Goal: Transaction & Acquisition: Subscribe to service/newsletter

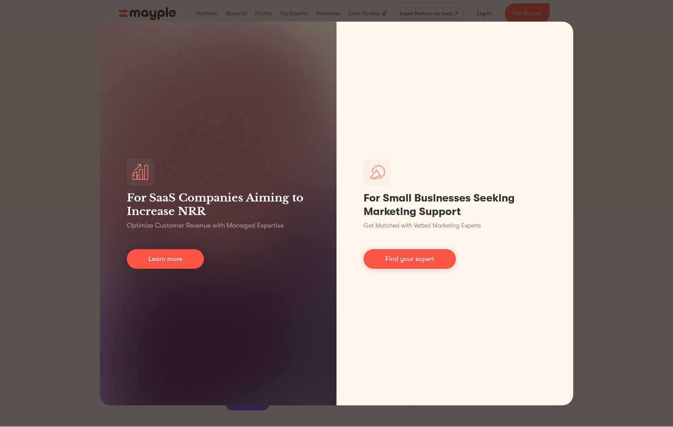
click at [593, 198] on div "For SaaS Companies Aiming to Increase NRR Optimize Customer Revenue with Manage…" at bounding box center [336, 213] width 673 height 427
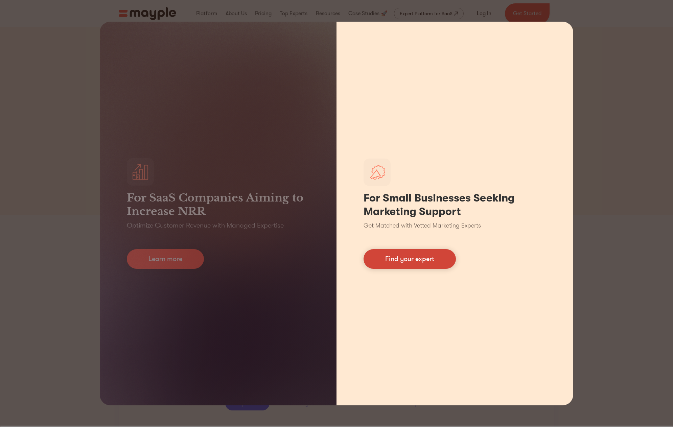
click at [409, 254] on link "Find your expert" at bounding box center [409, 259] width 92 height 20
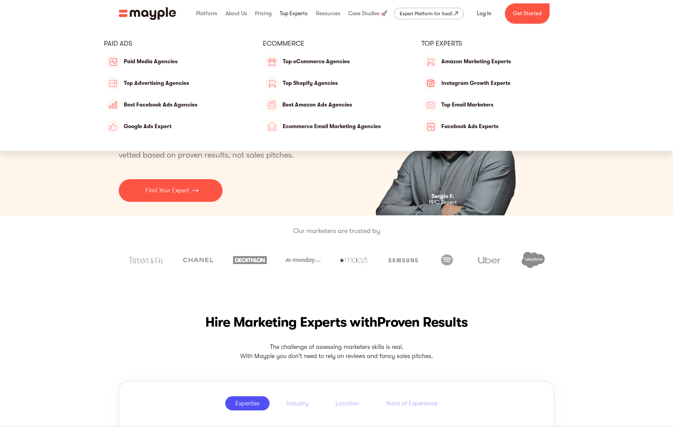
click at [298, 13] on link at bounding box center [293, 14] width 31 height 22
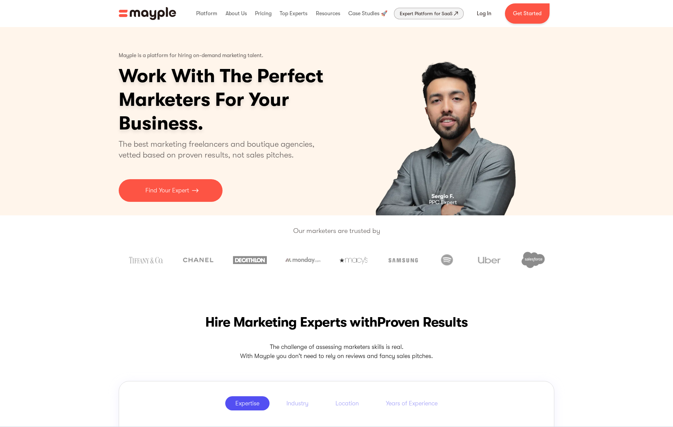
click at [405, 11] on div "Expert Platform for SaaS" at bounding box center [426, 13] width 53 height 8
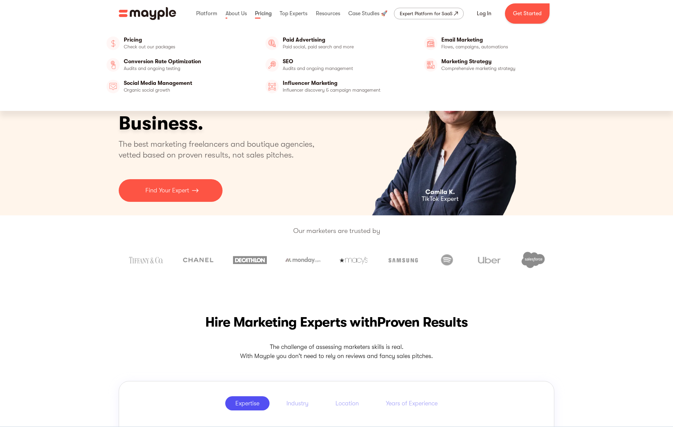
click at [259, 15] on link at bounding box center [263, 14] width 20 height 22
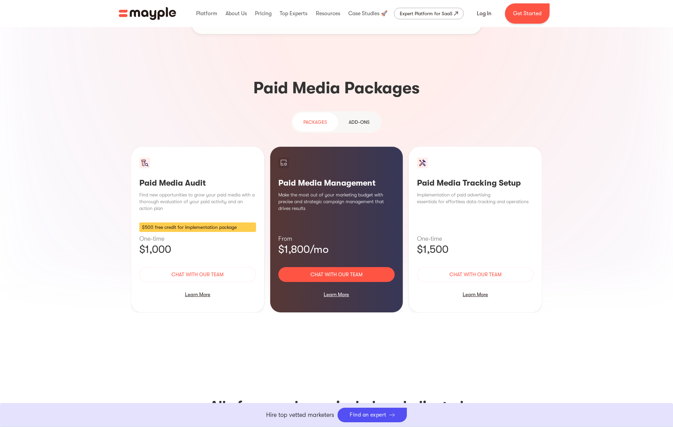
scroll to position [561, 0]
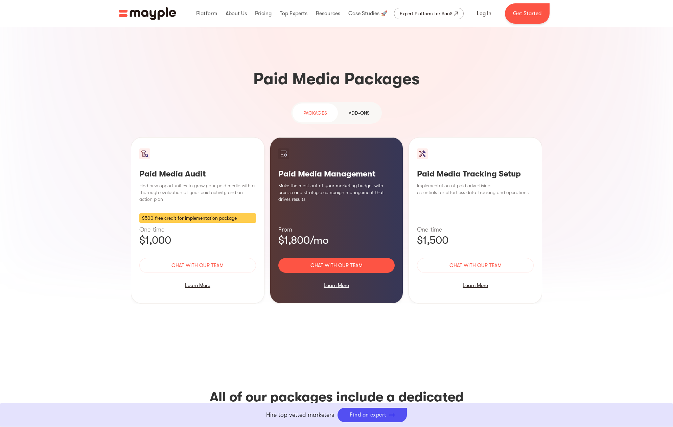
click at [366, 109] on div "Add-ons" at bounding box center [359, 113] width 21 height 8
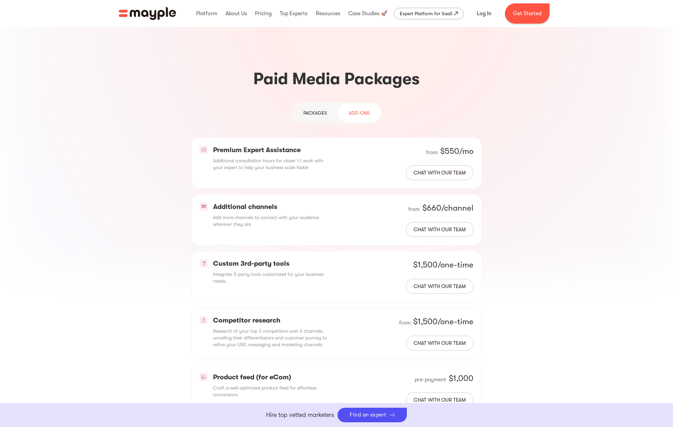
click at [307, 109] on div "PAckages" at bounding box center [315, 113] width 24 height 8
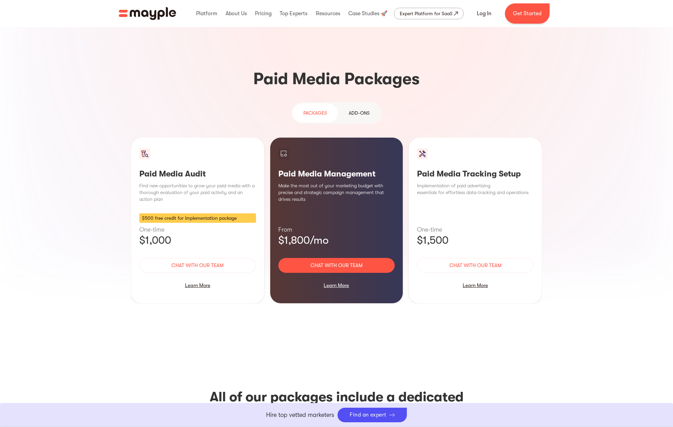
click at [362, 109] on div "Add-ons" at bounding box center [359, 113] width 21 height 8
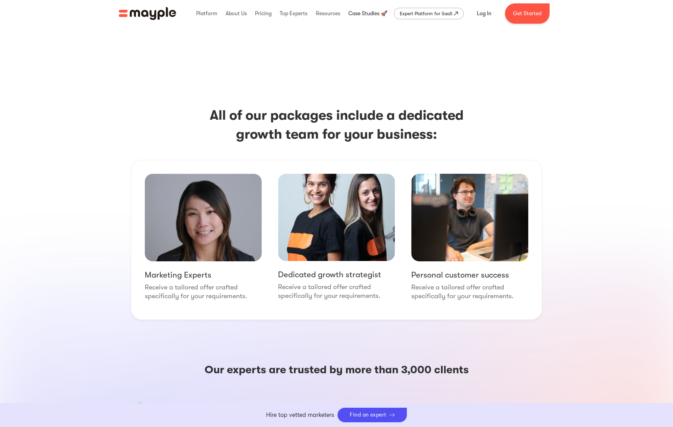
scroll to position [956, 0]
